Goal: Task Accomplishment & Management: Manage account settings

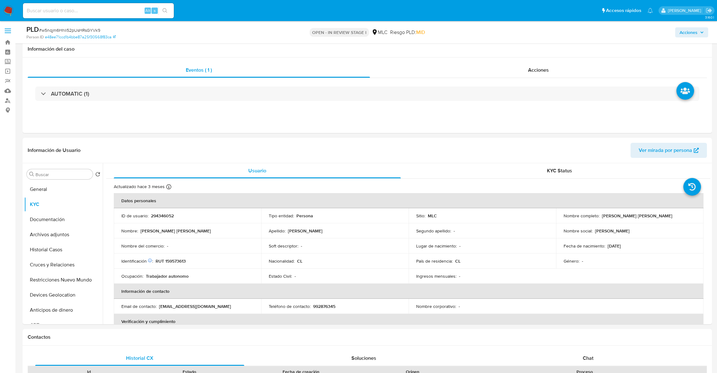
select select "10"
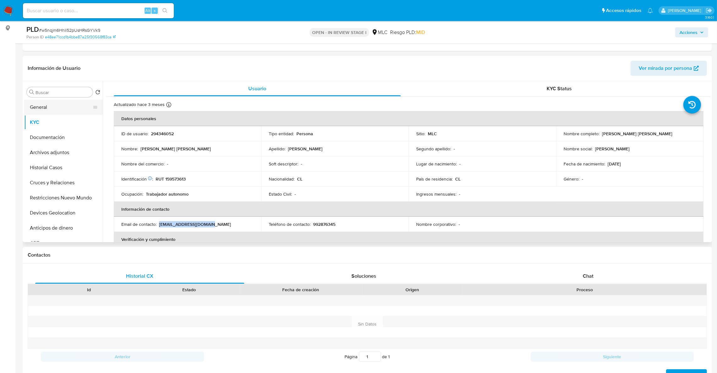
click at [64, 113] on button "General" at bounding box center [61, 107] width 74 height 15
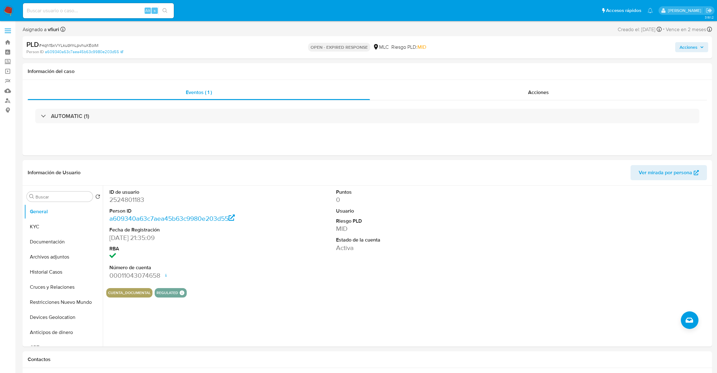
select select "10"
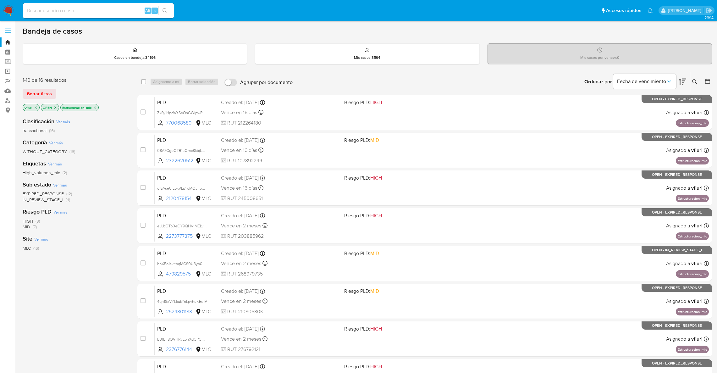
scroll to position [47, 0]
click at [37, 107] on icon "close-filter" at bounding box center [36, 108] width 4 height 4
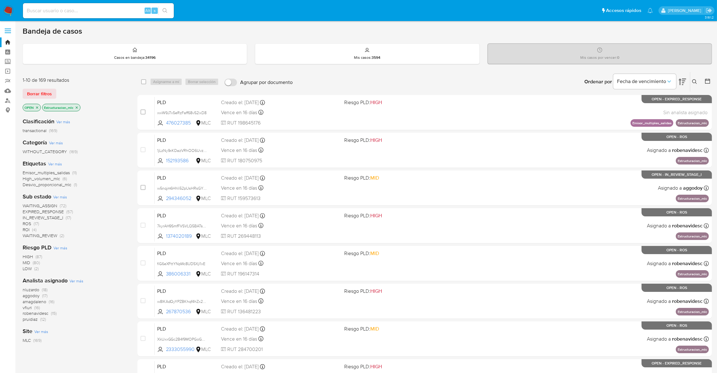
click at [41, 297] on span "aggodoy (17)" at bounding box center [35, 296] width 25 height 6
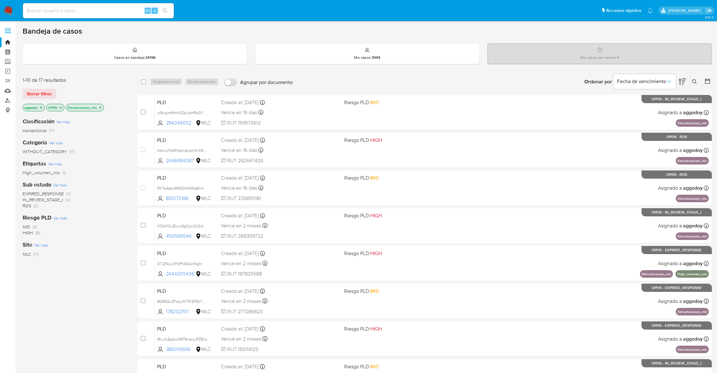
click at [102, 107] on icon "close-filter" at bounding box center [100, 108] width 4 height 4
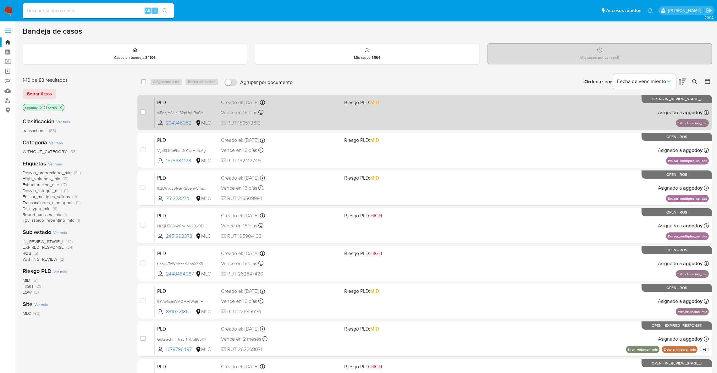
click at [376, 115] on div "PLD w5nqjm6HhIi52pUsHRsGYVk9 294346052 MLC Riesgo PLD: MID Creado el: 12/07/202…" at bounding box center [432, 112] width 554 height 32
click at [313, 99] on div "Creado el: 12/07/2025 Creado el: 12/07/2025 16:05:43" at bounding box center [280, 102] width 118 height 7
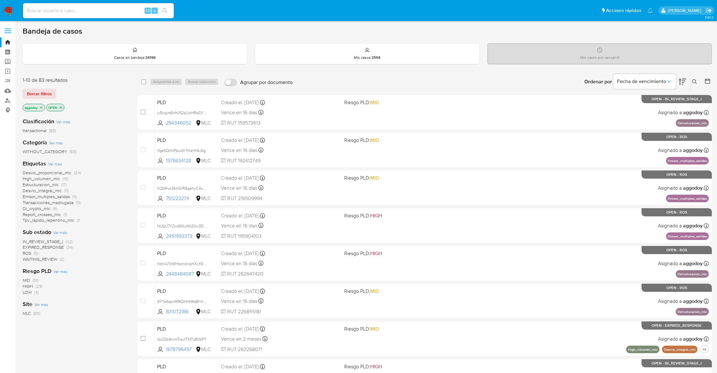
click at [32, 251] on span "ROS (5)" at bounding box center [30, 253] width 15 height 6
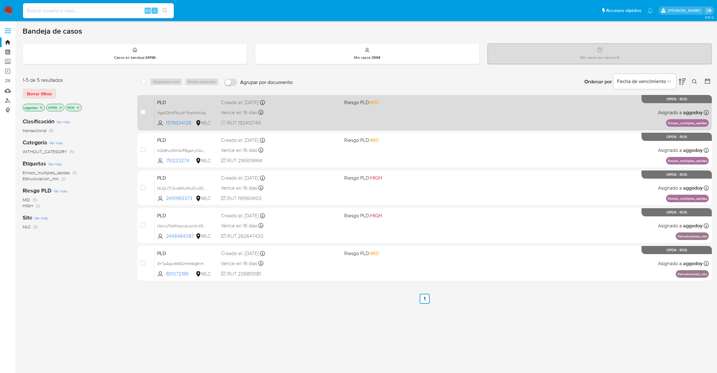
click at [309, 116] on div "Vence en 16 días Vence el 10/10/2025 16:06:31" at bounding box center [280, 112] width 118 height 8
click at [193, 109] on span "VgeSQrYoPbuibYYfcaHt4cAg" at bounding box center [181, 112] width 49 height 7
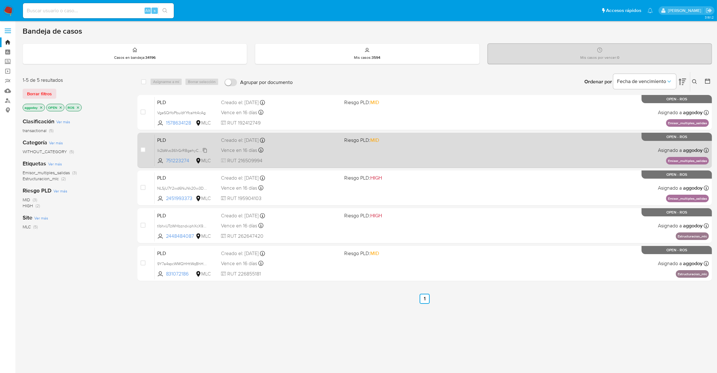
click at [188, 150] on span "lk2bWvo361rGrRBgehyC4uZa" at bounding box center [182, 149] width 51 height 7
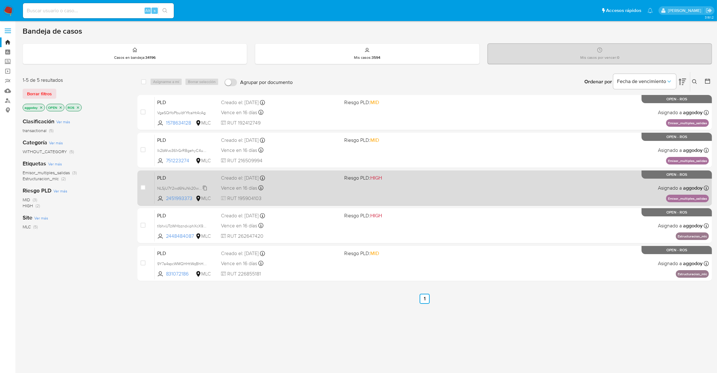
click at [178, 189] on span "NLSjU7Y2wd6NuNk20w3DnBAn" at bounding box center [185, 187] width 56 height 7
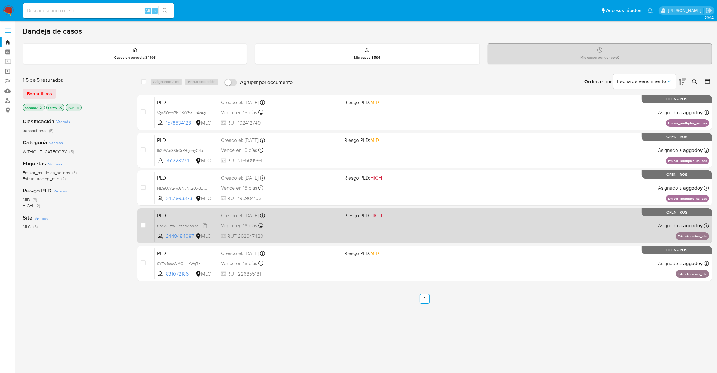
click at [190, 224] on span "tIbhxUTzWHbzndxiphXcX9rm" at bounding box center [182, 225] width 51 height 7
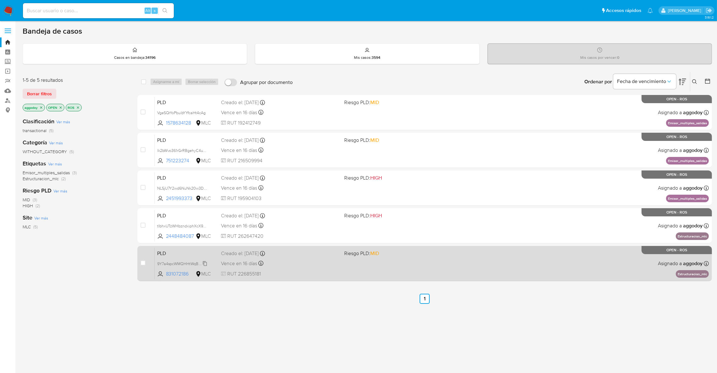
click at [177, 261] on span "9Y7a4spcWMQHHtWqBhHXWzhB" at bounding box center [186, 263] width 59 height 7
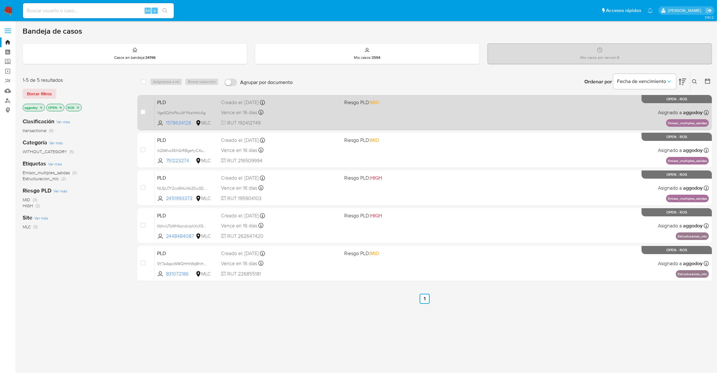
click at [276, 118] on div "PLD VgeSQrYoPbuibYYfcaHt4cAg 1578634128 MLC Riesgo PLD: MID Creado el: 12/07/20…" at bounding box center [432, 112] width 554 height 32
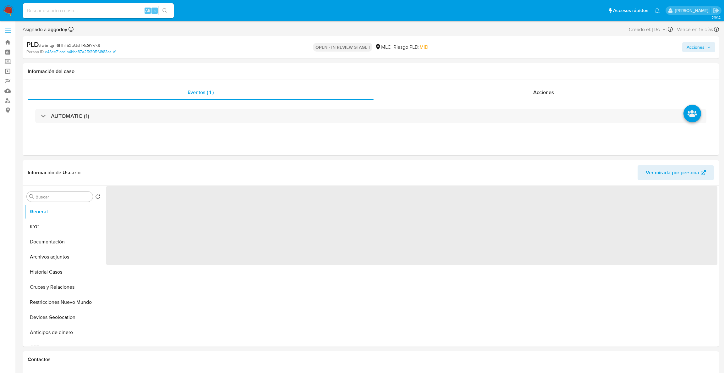
select select "10"
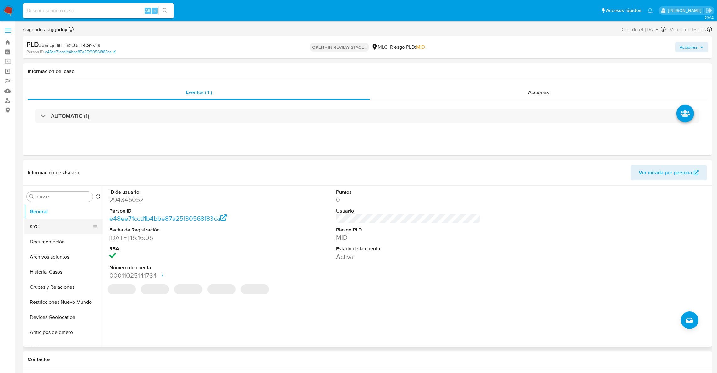
click at [80, 222] on button "KYC" at bounding box center [61, 226] width 74 height 15
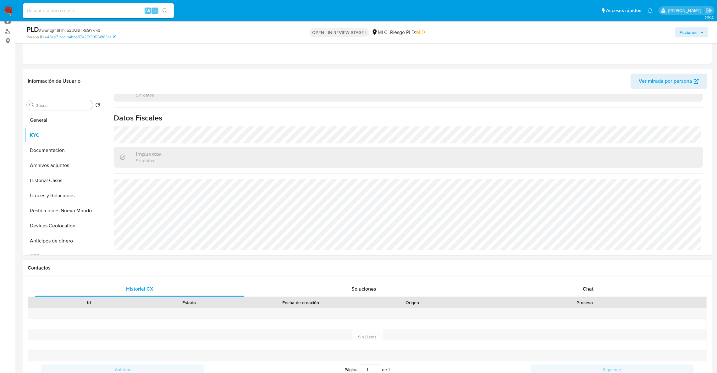
scroll to position [189, 0]
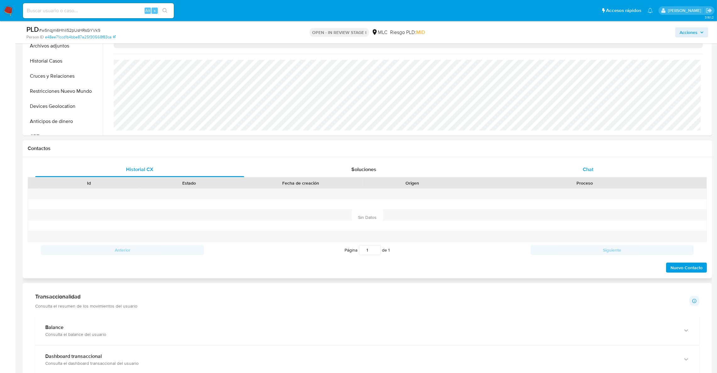
click at [582, 173] on div "Chat" at bounding box center [587, 169] width 209 height 15
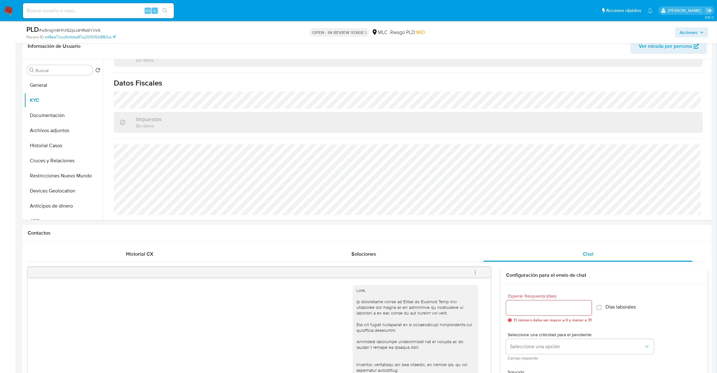
scroll to position [0, 0]
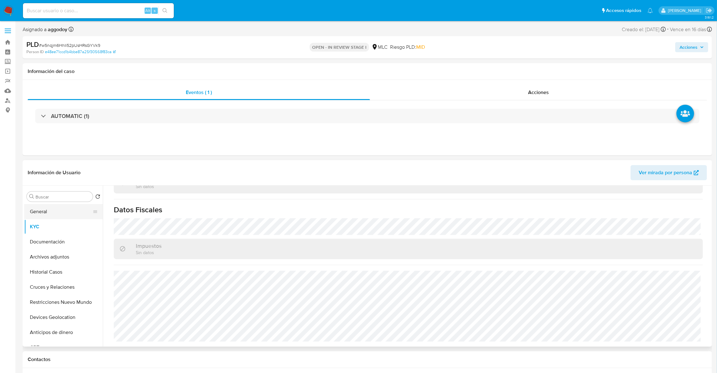
click at [39, 211] on button "General" at bounding box center [61, 211] width 74 height 15
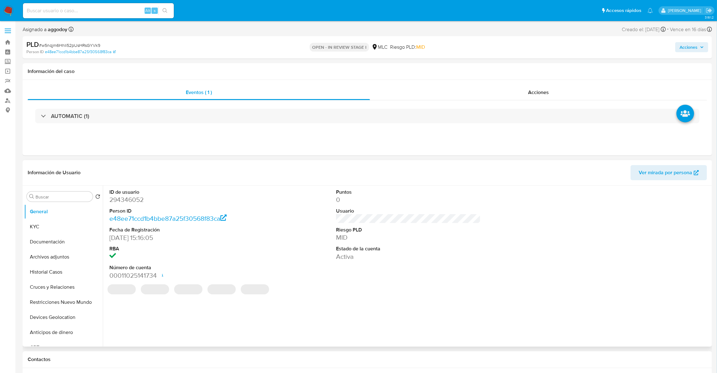
click at [126, 195] on dd "294346052" at bounding box center [181, 199] width 145 height 9
click at [125, 195] on dd "294346052" at bounding box center [181, 199] width 145 height 9
drag, startPoint x: 125, startPoint y: 195, endPoint x: 146, endPoint y: 200, distance: 21.0
click at [146, 200] on dd "294346052" at bounding box center [181, 199] width 145 height 9
copy dd "294346052"
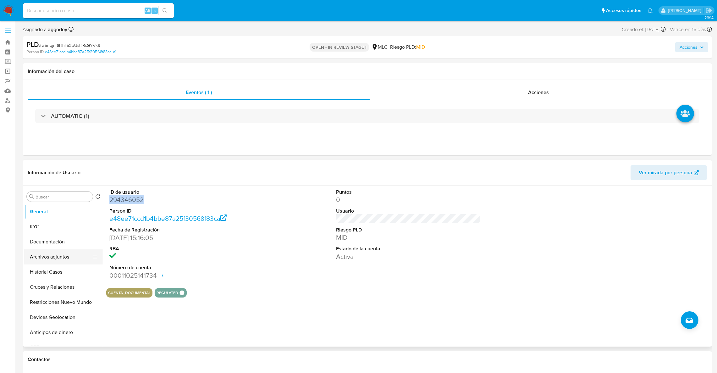
click at [45, 260] on button "Archivos adjuntos" at bounding box center [61, 256] width 74 height 15
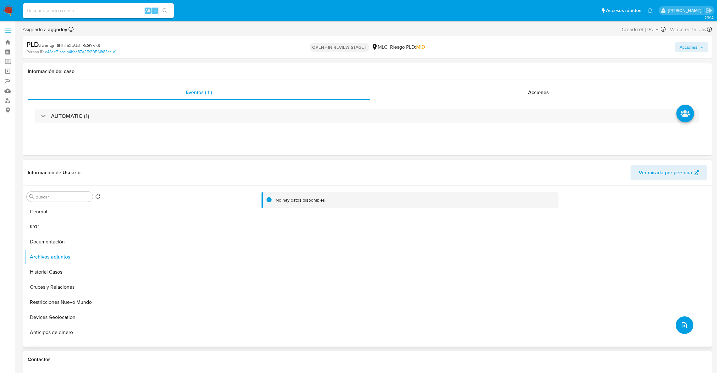
click at [685, 326] on icon "upload-file" at bounding box center [684, 325] width 8 height 8
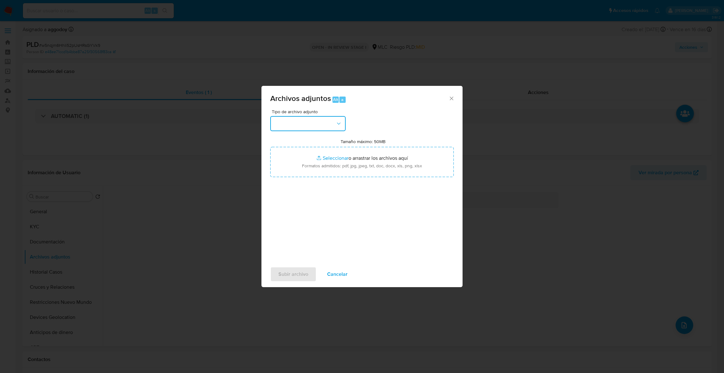
click at [341, 122] on icon "button" at bounding box center [339, 123] width 6 height 6
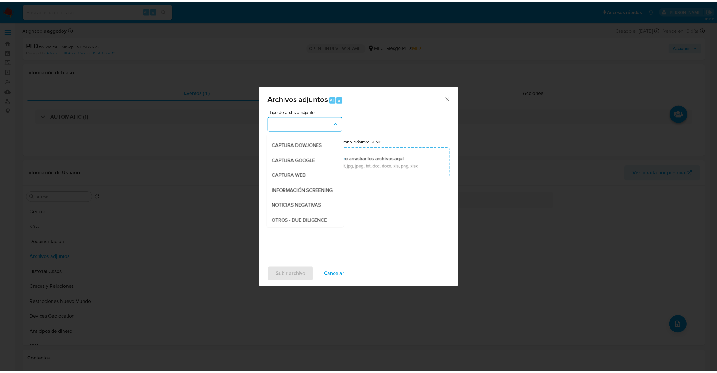
scroll to position [65, 0]
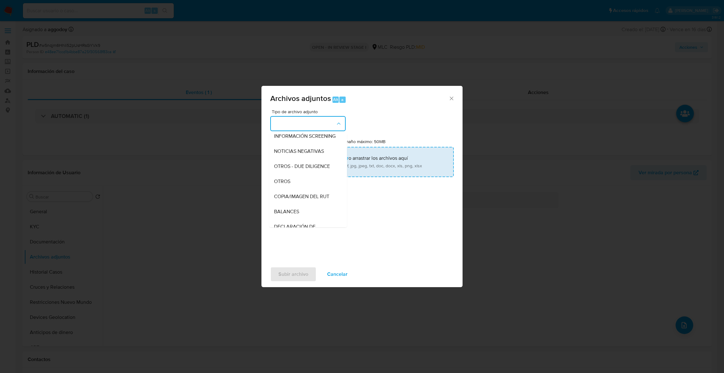
drag, startPoint x: 287, startPoint y: 189, endPoint x: 299, endPoint y: 175, distance: 18.7
click at [287, 184] on span "OTROS" at bounding box center [282, 181] width 16 height 6
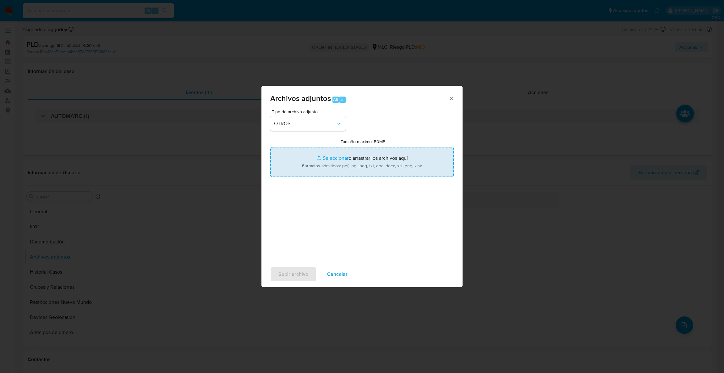
click at [338, 162] on input "Tamaño máximo: 50MB Seleccionar archivos" at bounding box center [362, 162] width 184 height 30
type input "C:\fakepath\294346052Movimientos .xlsx"
click at [335, 149] on input "Tamaño máximo: 50MB Seleccionar archivos" at bounding box center [362, 162] width 184 height 30
type input "C:\fakepath\Case Log - 294346052.pdf"
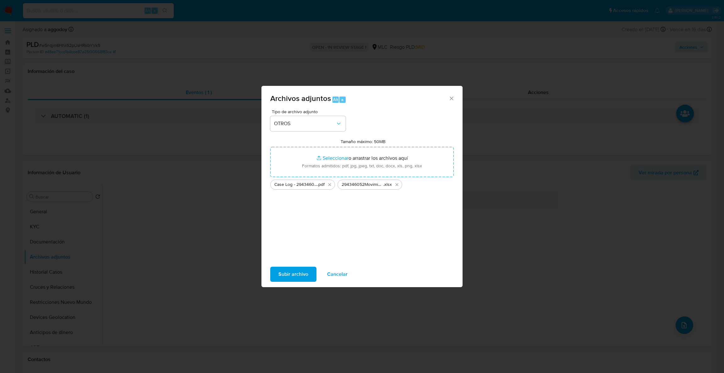
click at [299, 267] on span "Subir archivo" at bounding box center [293, 274] width 30 height 14
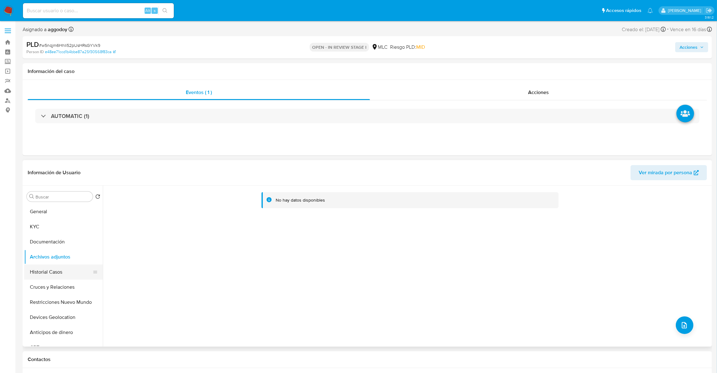
click at [34, 273] on button "Historial Casos" at bounding box center [61, 271] width 74 height 15
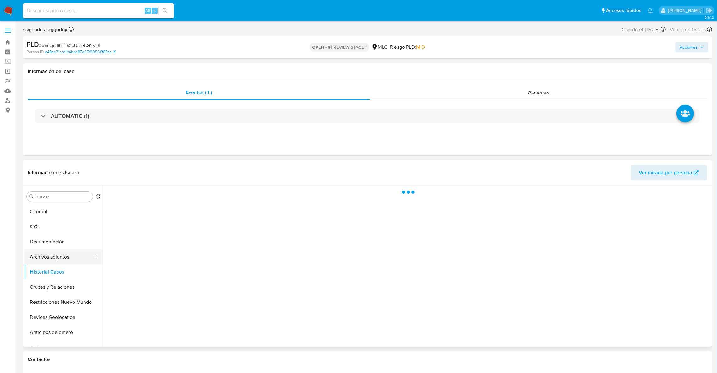
click at [44, 259] on button "Archivos adjuntos" at bounding box center [61, 256] width 74 height 15
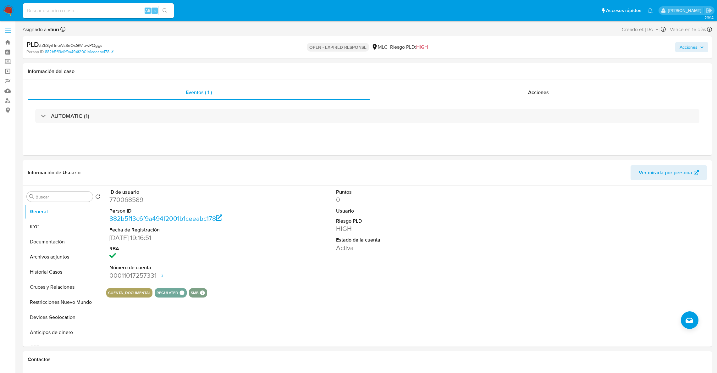
select select "10"
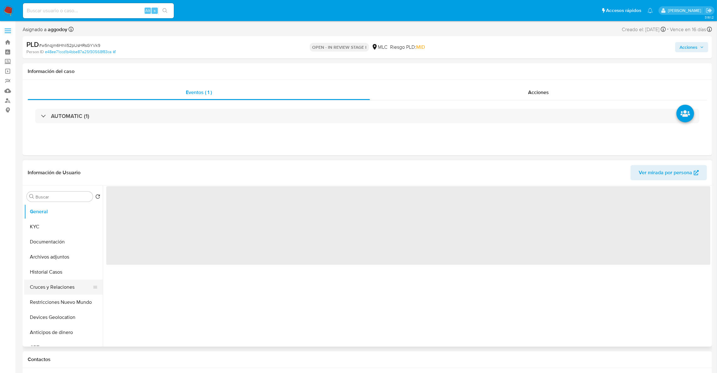
select select "10"
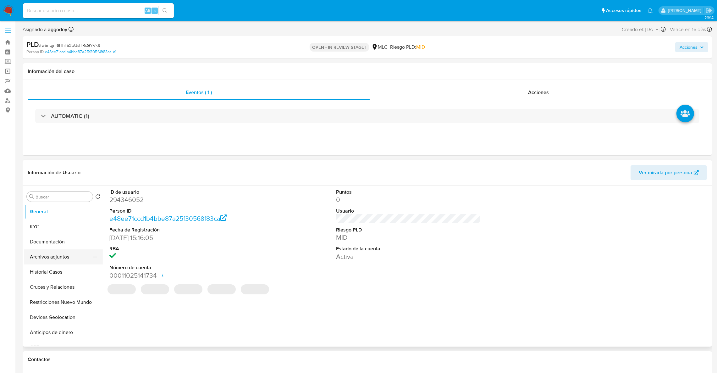
click at [58, 255] on button "Archivos adjuntos" at bounding box center [61, 256] width 74 height 15
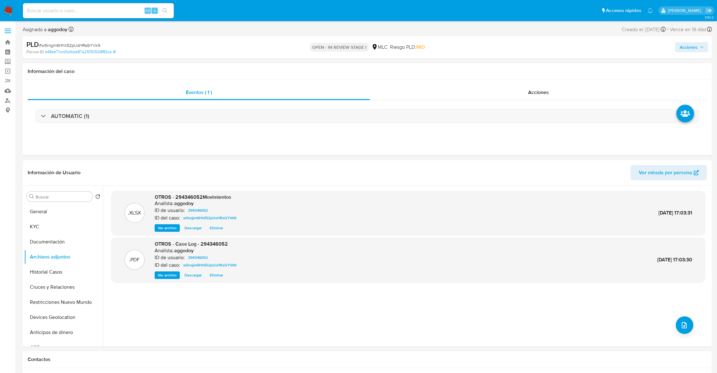
click at [689, 48] on span "Acciones" at bounding box center [688, 47] width 18 height 10
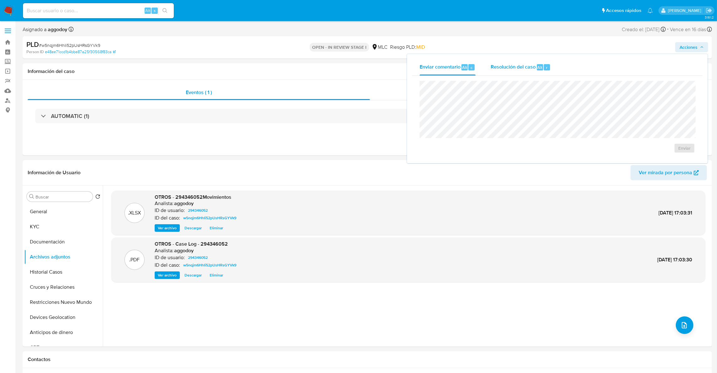
click at [552, 73] on button "Resolución del caso Alt r" at bounding box center [520, 67] width 75 height 16
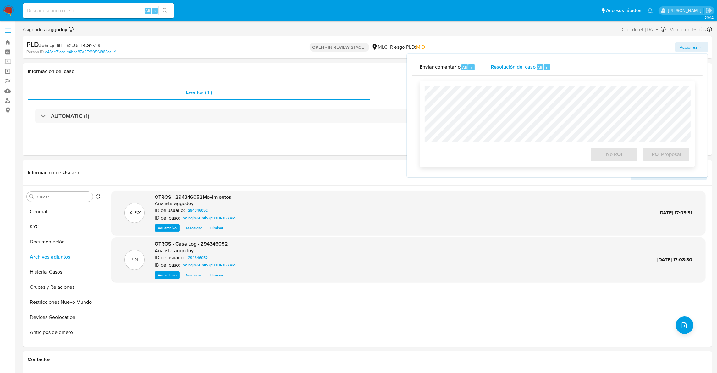
click at [532, 85] on div "No ROI ROI Proposal" at bounding box center [557, 124] width 275 height 86
click at [651, 153] on span "ROI Proposal" at bounding box center [666, 154] width 31 height 14
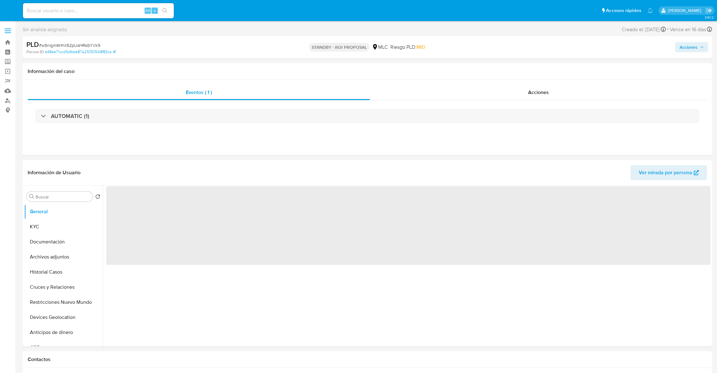
select select "10"
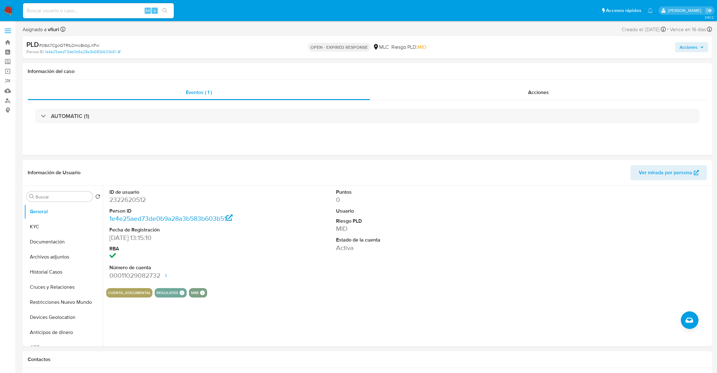
select select "10"
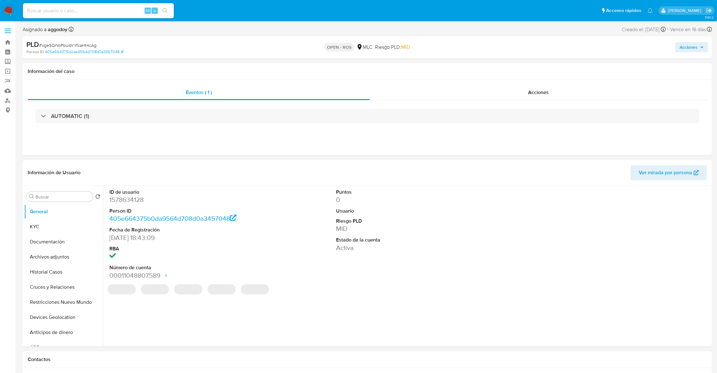
select select "10"
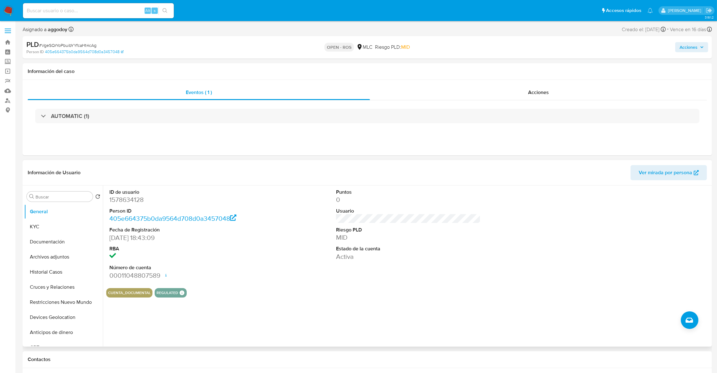
click at [120, 203] on dd "1578634128" at bounding box center [181, 199] width 145 height 9
drag, startPoint x: 120, startPoint y: 203, endPoint x: 149, endPoint y: 210, distance: 30.0
click at [149, 210] on dt "Person ID" at bounding box center [181, 210] width 145 height 7
click at [133, 200] on dd "1578634128" at bounding box center [181, 199] width 145 height 9
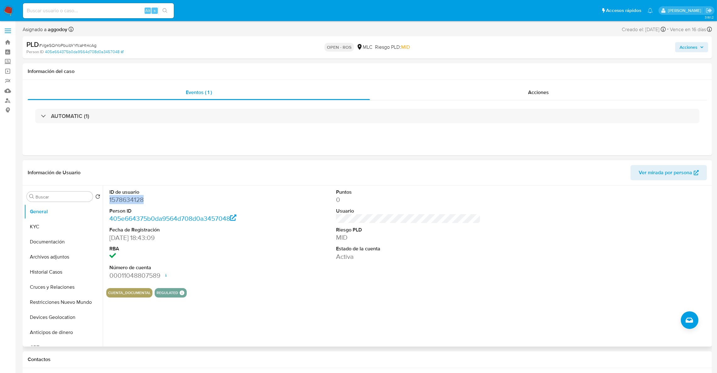
click at [133, 200] on dd "1578634128" at bounding box center [181, 199] width 145 height 9
copy dd "1578634128"
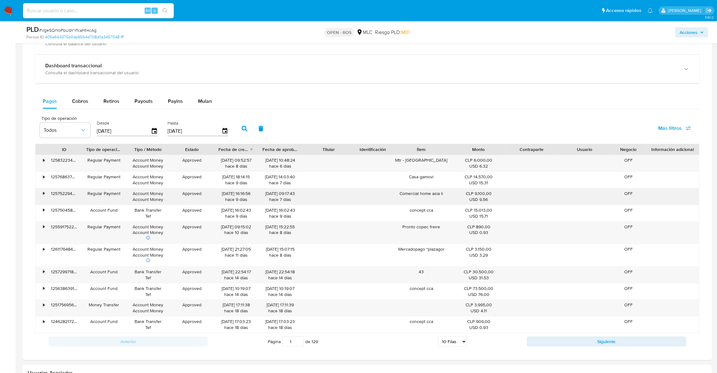
scroll to position [424, 0]
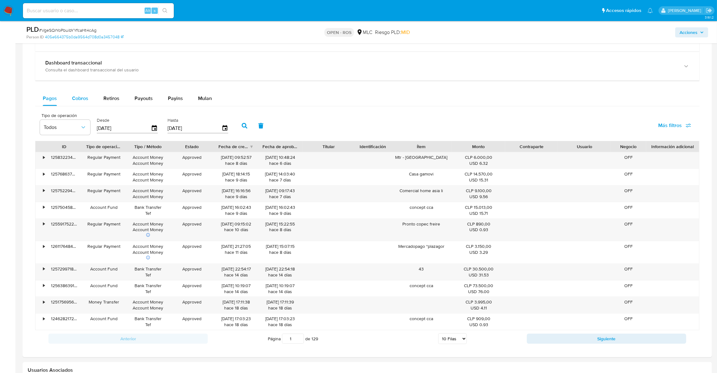
drag, startPoint x: 85, startPoint y: 108, endPoint x: 82, endPoint y: 104, distance: 4.9
click at [84, 107] on div "Pagos Cobros Retiros Payouts Payins Mulan Tipo de operación Todos Desde 27/06/2…" at bounding box center [367, 219] width 664 height 256
click at [80, 102] on span "Cobros" at bounding box center [80, 98] width 16 height 7
select select "10"
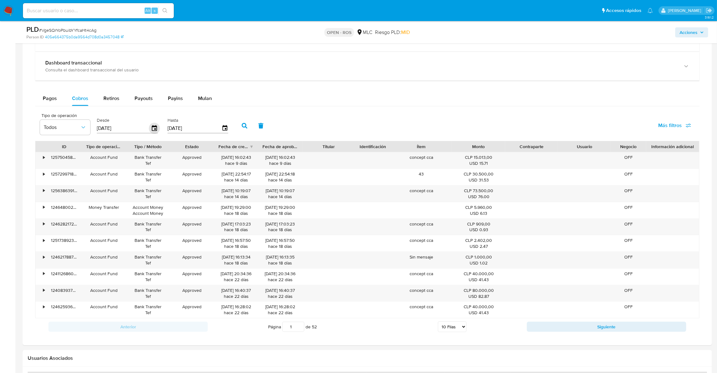
click at [154, 128] on icon "button" at bounding box center [154, 128] width 11 height 11
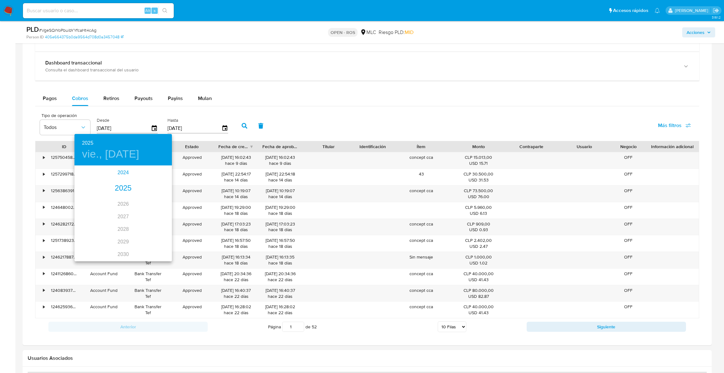
click at [118, 173] on div "2024" at bounding box center [122, 172] width 97 height 13
click at [153, 225] on div "sep." at bounding box center [156, 223] width 32 height 24
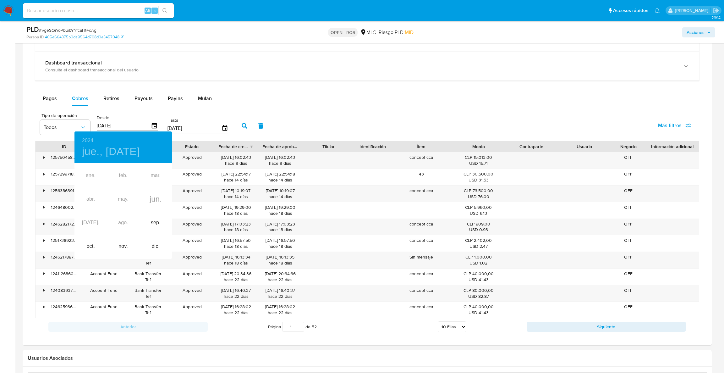
type input "27/09/2024"
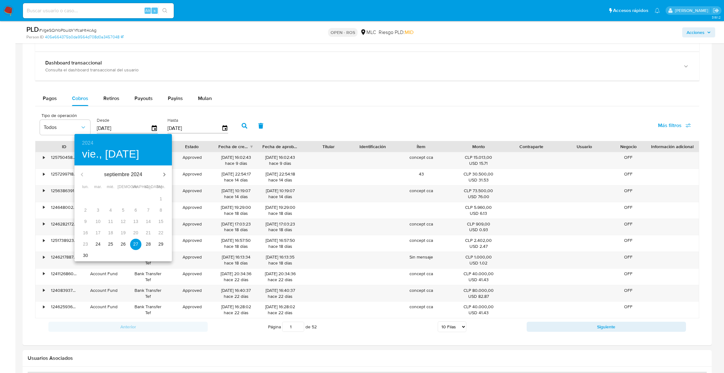
click at [134, 242] on p "27" at bounding box center [135, 244] width 5 height 6
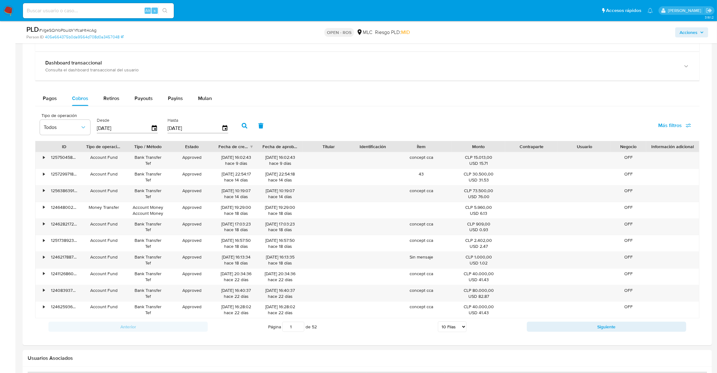
click at [247, 125] on button "button" at bounding box center [244, 125] width 16 height 15
click at [250, 149] on div "Fecha de creación" at bounding box center [236, 146] width 44 height 11
drag, startPoint x: 241, startPoint y: 157, endPoint x: 207, endPoint y: 158, distance: 34.0
click at [205, 158] on div "• 91565531581 Account Fund Bank Transfer Tef Approved 30/10/2024 01:11:58 hace …" at bounding box center [367, 160] width 663 height 16
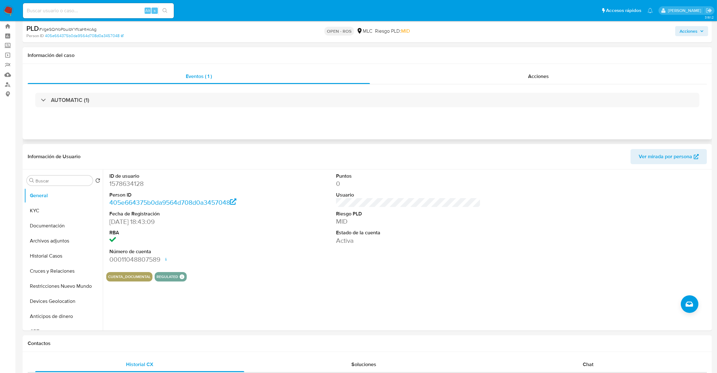
scroll to position [0, 0]
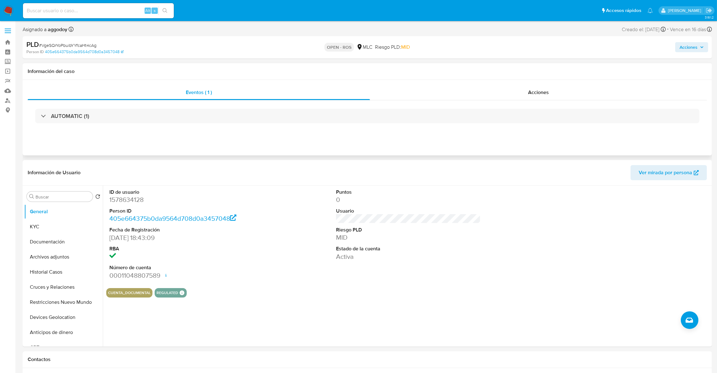
click at [198, 105] on div "AUTOMATIC (1)" at bounding box center [367, 115] width 679 height 31
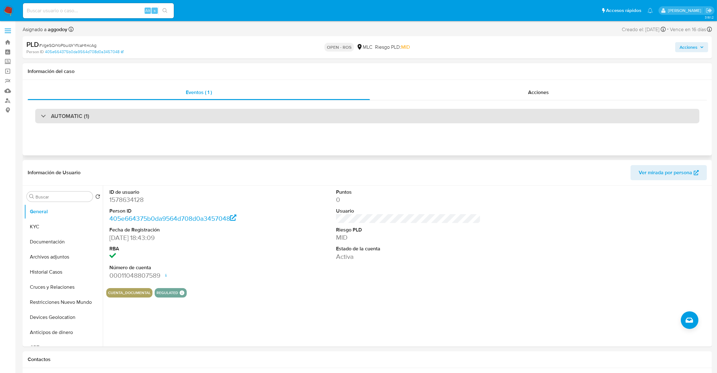
click at [198, 111] on div "AUTOMATIC (1)" at bounding box center [367, 116] width 664 height 14
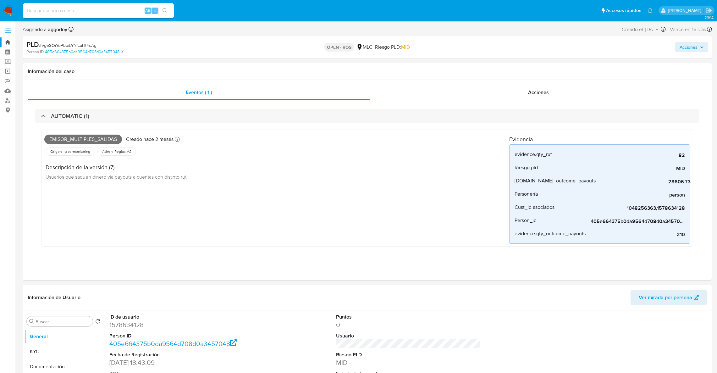
click at [8, 41] on link "Bandeja" at bounding box center [37, 42] width 75 height 10
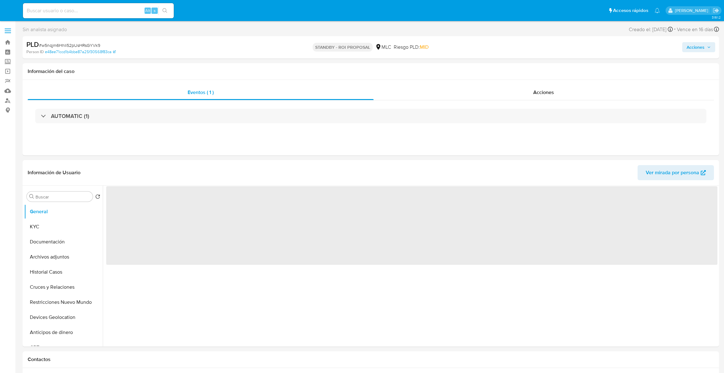
select select "10"
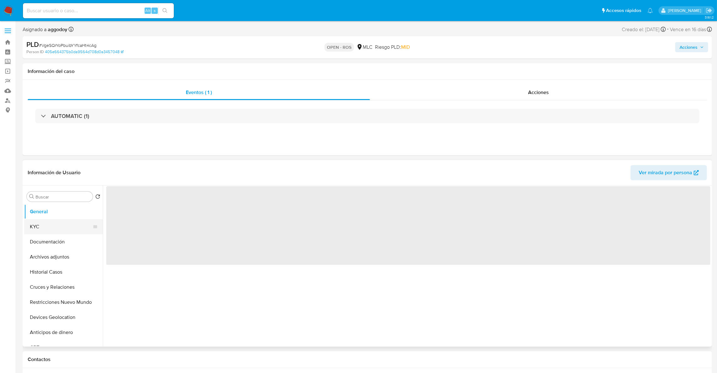
click at [46, 222] on button "KYC" at bounding box center [61, 226] width 74 height 15
select select "10"
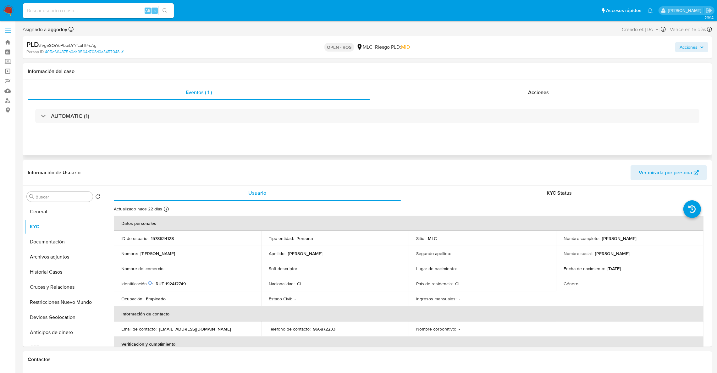
click at [86, 128] on div "AUTOMATIC (1)" at bounding box center [367, 115] width 679 height 31
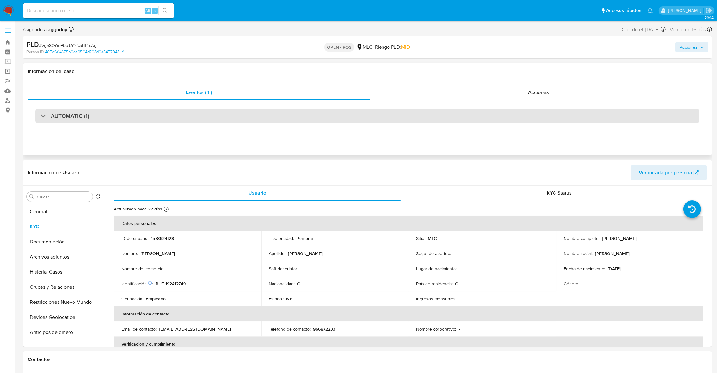
click at [85, 120] on div "AUTOMATIC (1)" at bounding box center [367, 116] width 664 height 14
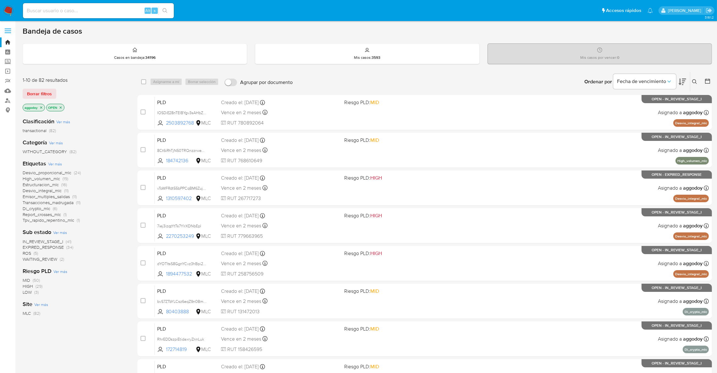
click at [63, 107] on p "OPEN" at bounding box center [56, 107] width 18 height 7
click at [61, 107] on icon "close-filter" at bounding box center [61, 108] width 4 height 4
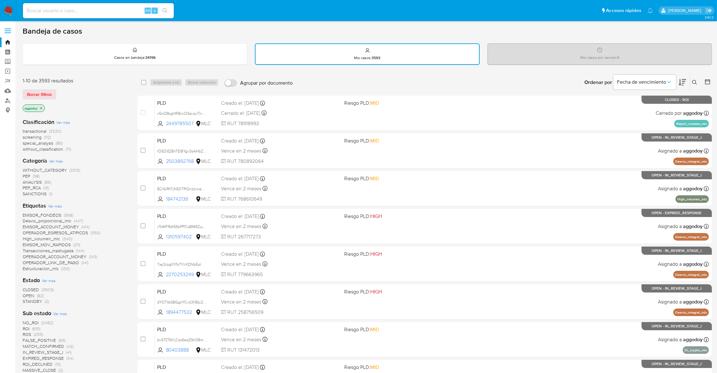
click at [42, 288] on span "(3509)" at bounding box center [47, 289] width 12 height 6
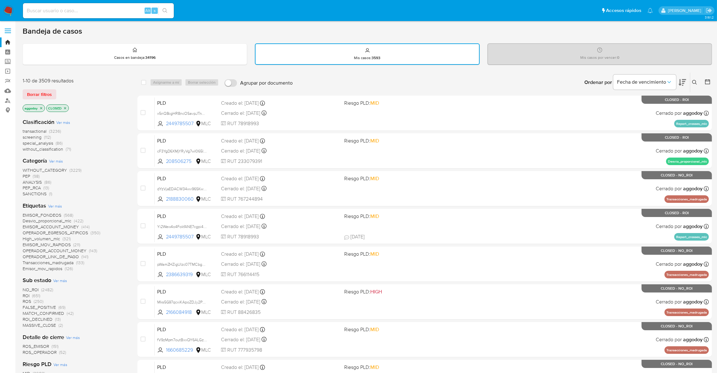
click at [39, 106] on icon "close-filter" at bounding box center [41, 108] width 4 height 4
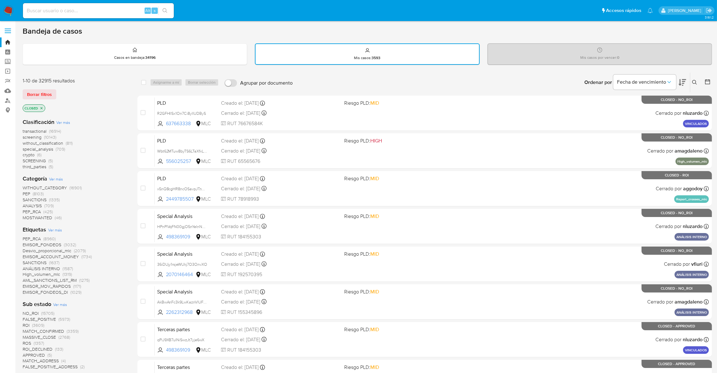
click at [707, 82] on icon at bounding box center [707, 82] width 6 height 6
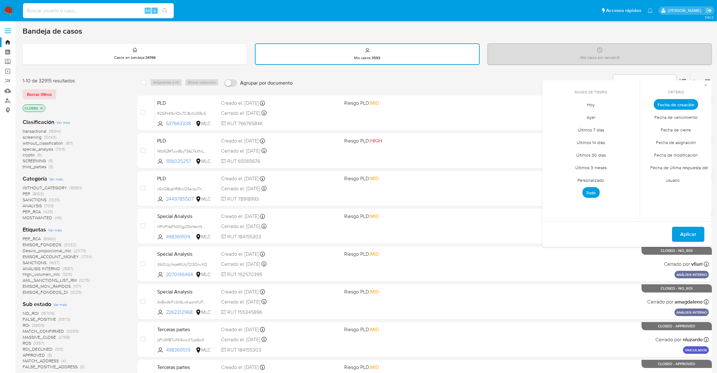
click at [597, 181] on span "Personalizado" at bounding box center [591, 180] width 40 height 13
click at [672, 128] on span "Fecha de cierre" at bounding box center [675, 129] width 43 height 13
click at [552, 117] on icon "Mes anterior" at bounding box center [552, 116] width 8 height 8
click at [628, 118] on icon "Mes siguiente" at bounding box center [630, 116] width 8 height 8
click at [580, 152] on button "10" at bounding box center [578, 152] width 10 height 10
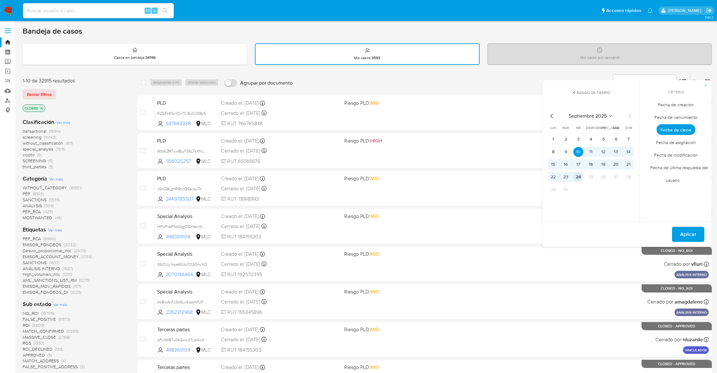
click at [581, 175] on button "24" at bounding box center [578, 177] width 10 height 10
click at [686, 235] on span "Aplicar" at bounding box center [688, 234] width 16 height 14
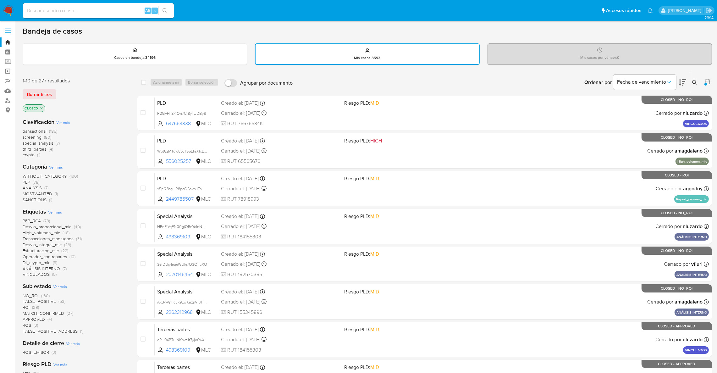
scroll to position [141, 0]
